Goal: Task Accomplishment & Management: Use online tool/utility

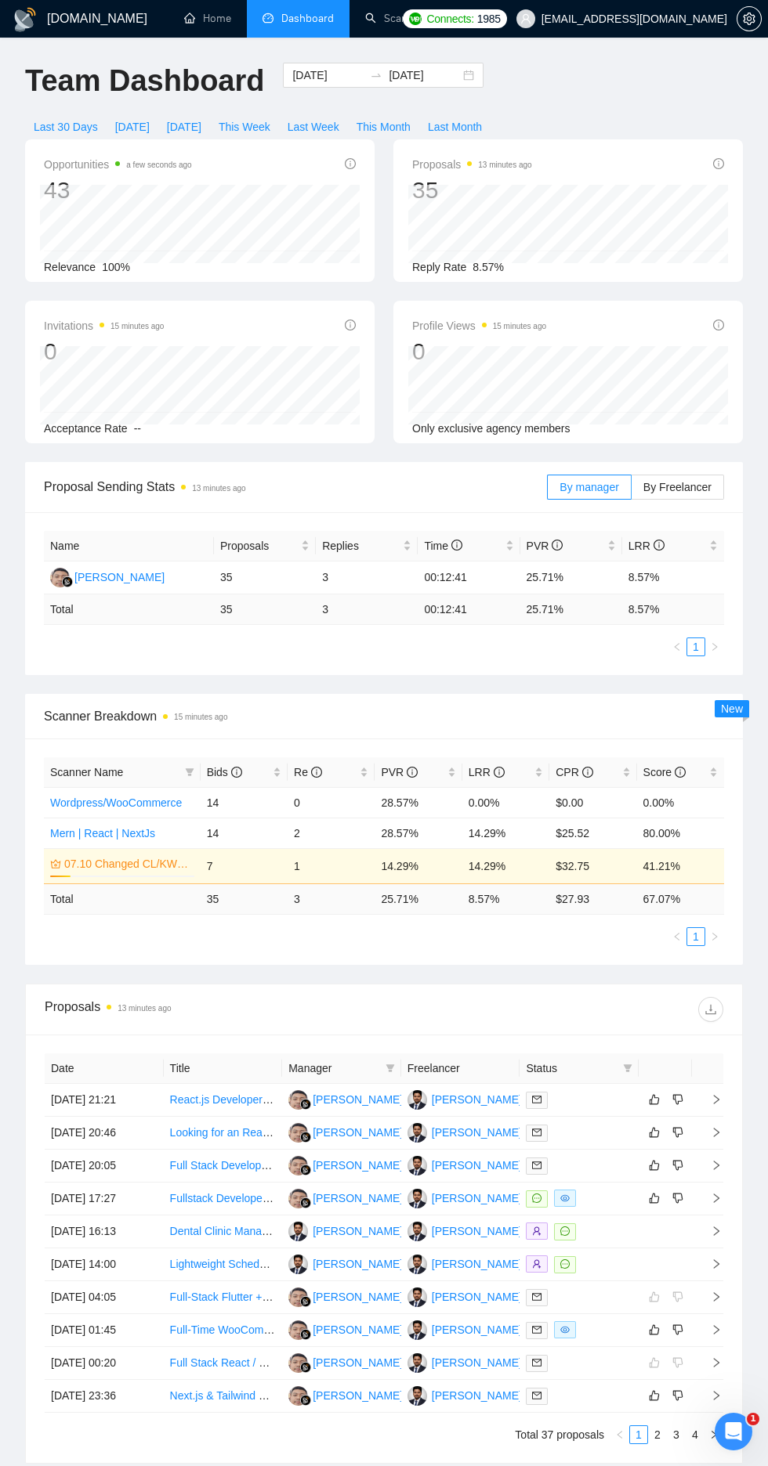
click at [403, 37] on li "Scanner" at bounding box center [393, 19] width 89 height 38
click at [369, 18] on link "Scanner" at bounding box center [394, 18] width 58 height 13
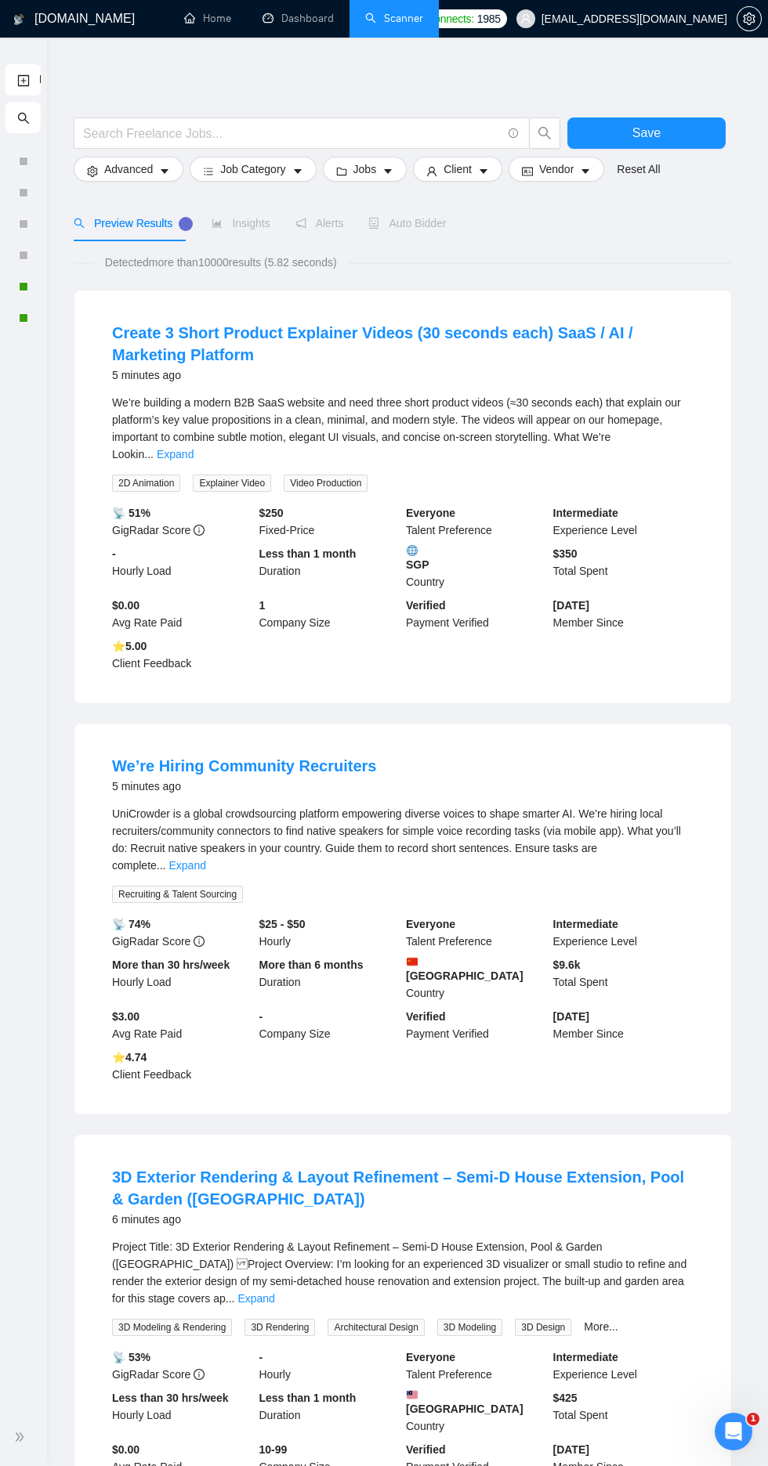
click at [267, 18] on link "Dashboard" at bounding box center [297, 18] width 71 height 13
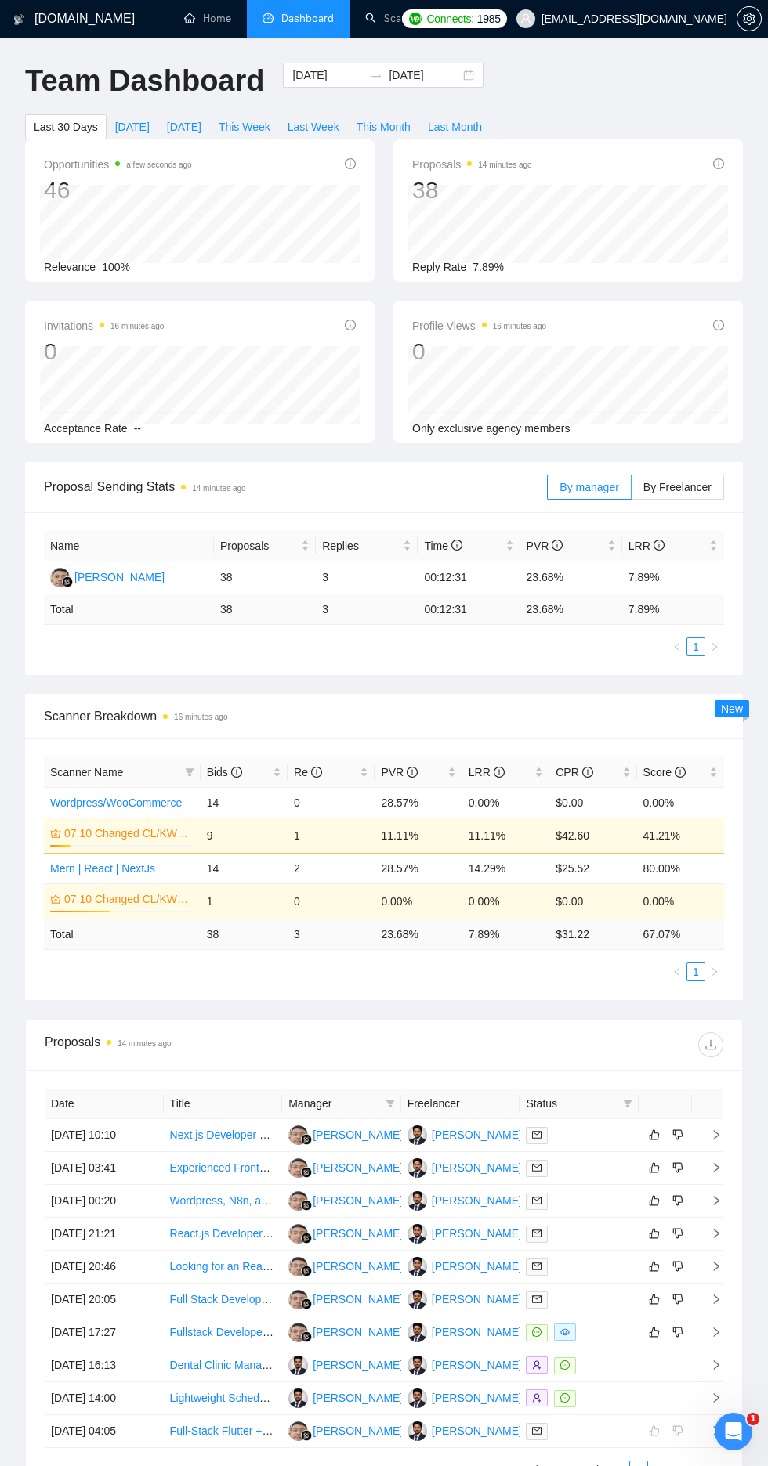
click at [82, 1135] on td "09 Oct, 2025 10:10" at bounding box center [104, 1135] width 119 height 33
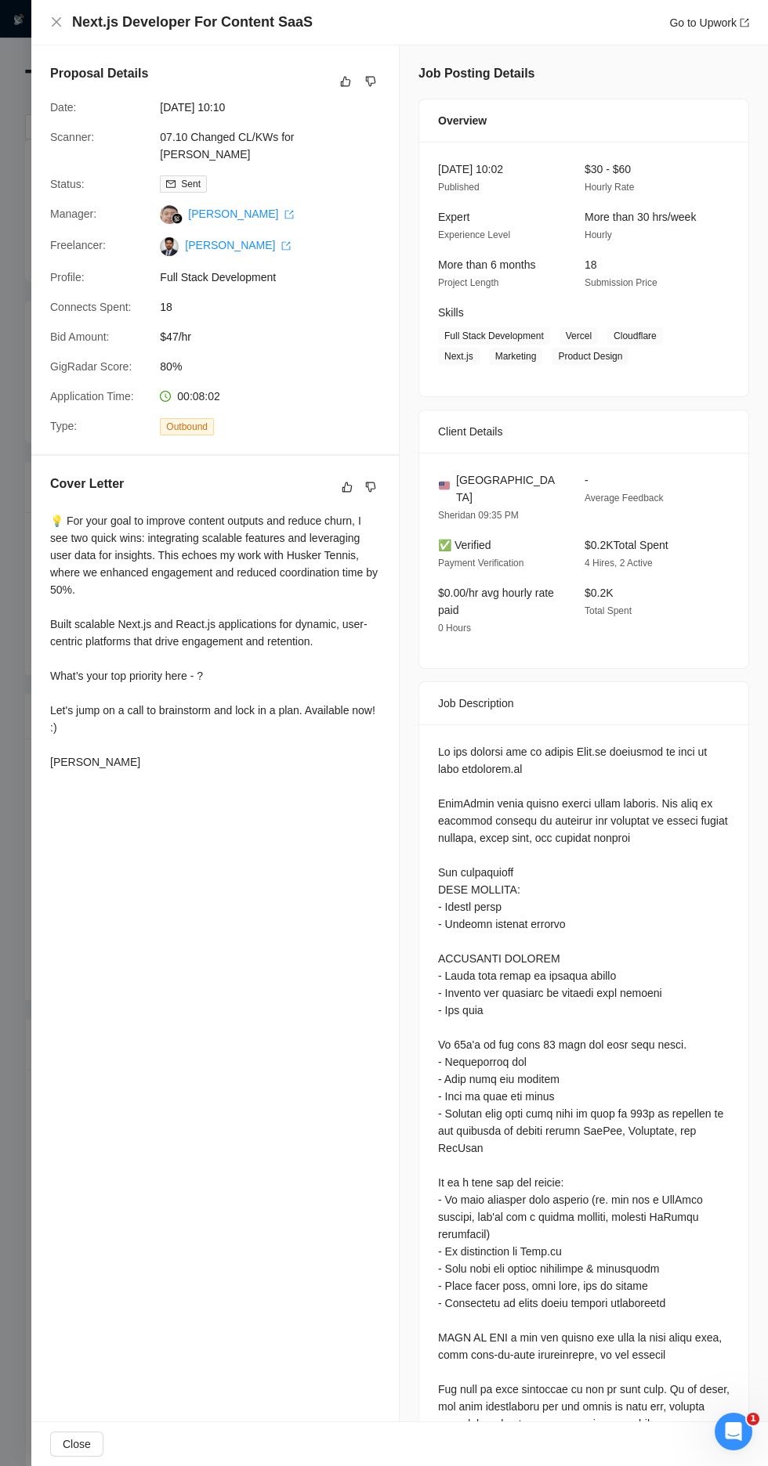
click at [51, 30] on div "Next.js Developer For Content SaaS Go to Upwork" at bounding box center [399, 23] width 699 height 20
click at [56, 22] on icon "close" at bounding box center [56, 21] width 9 height 9
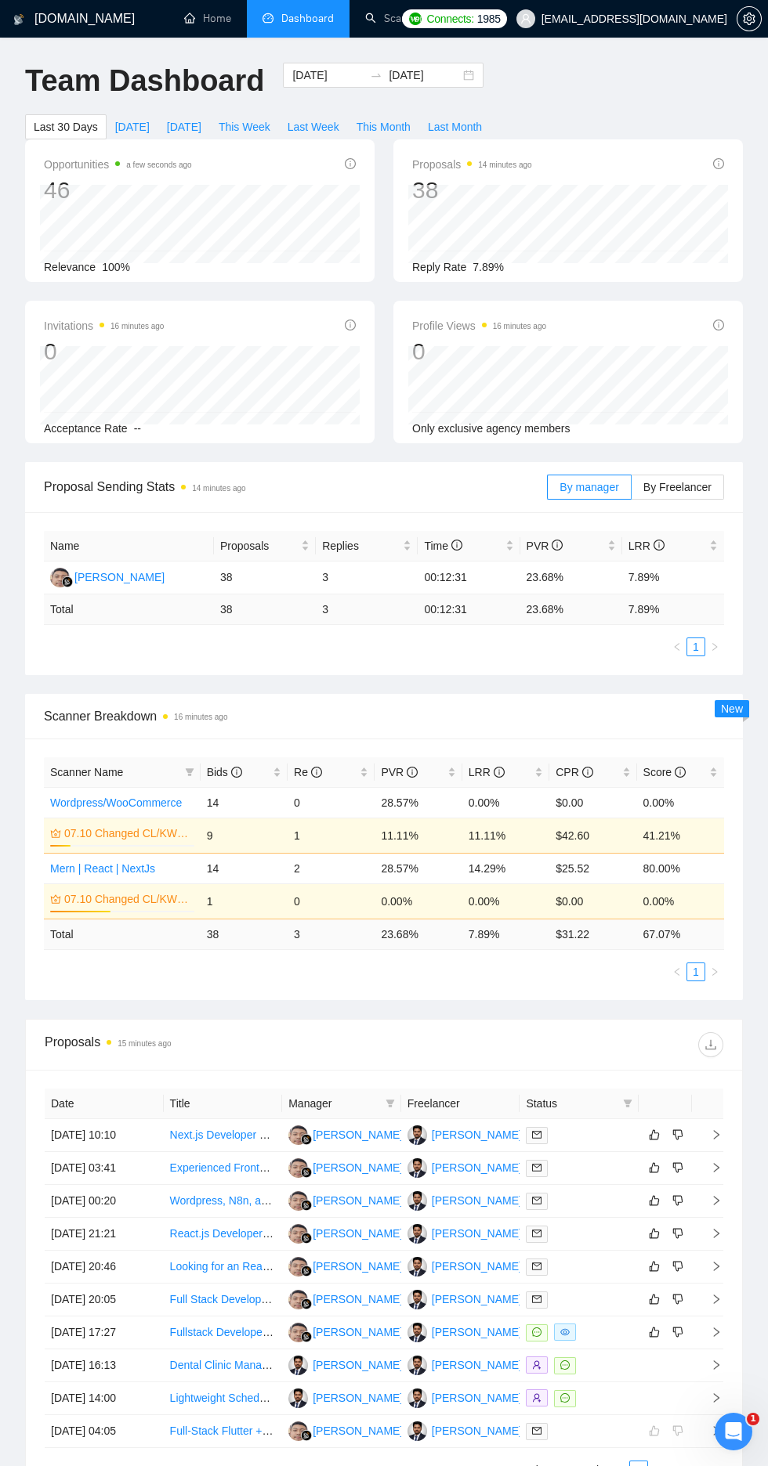
click at [70, 38] on div "GigRadar.io Home Dashboard Scanner Connects: 1985 kiran@brewcode.co Team Dashbo…" at bounding box center [384, 951] width 768 height 1903
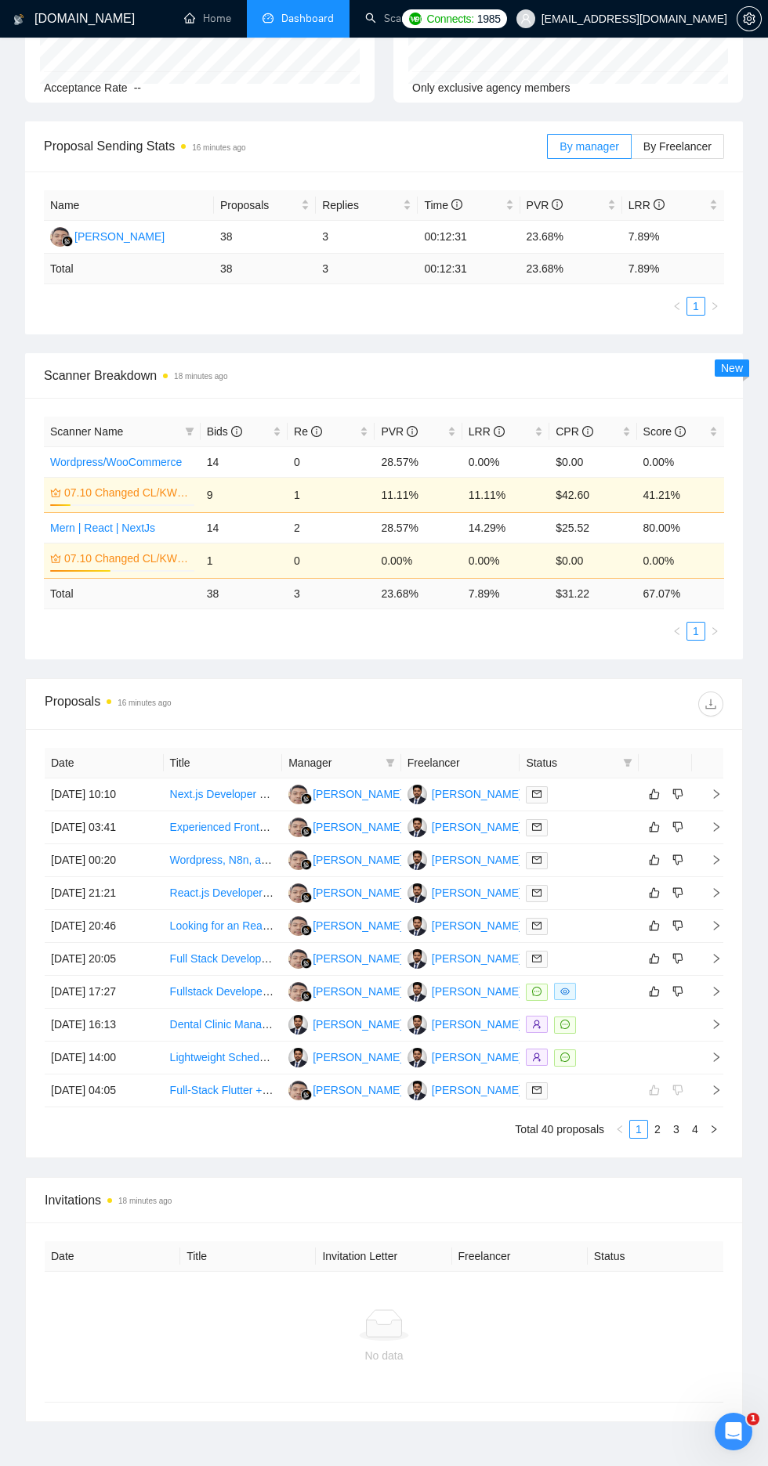
scroll to position [375, 0]
